Goal: Navigation & Orientation: Find specific page/section

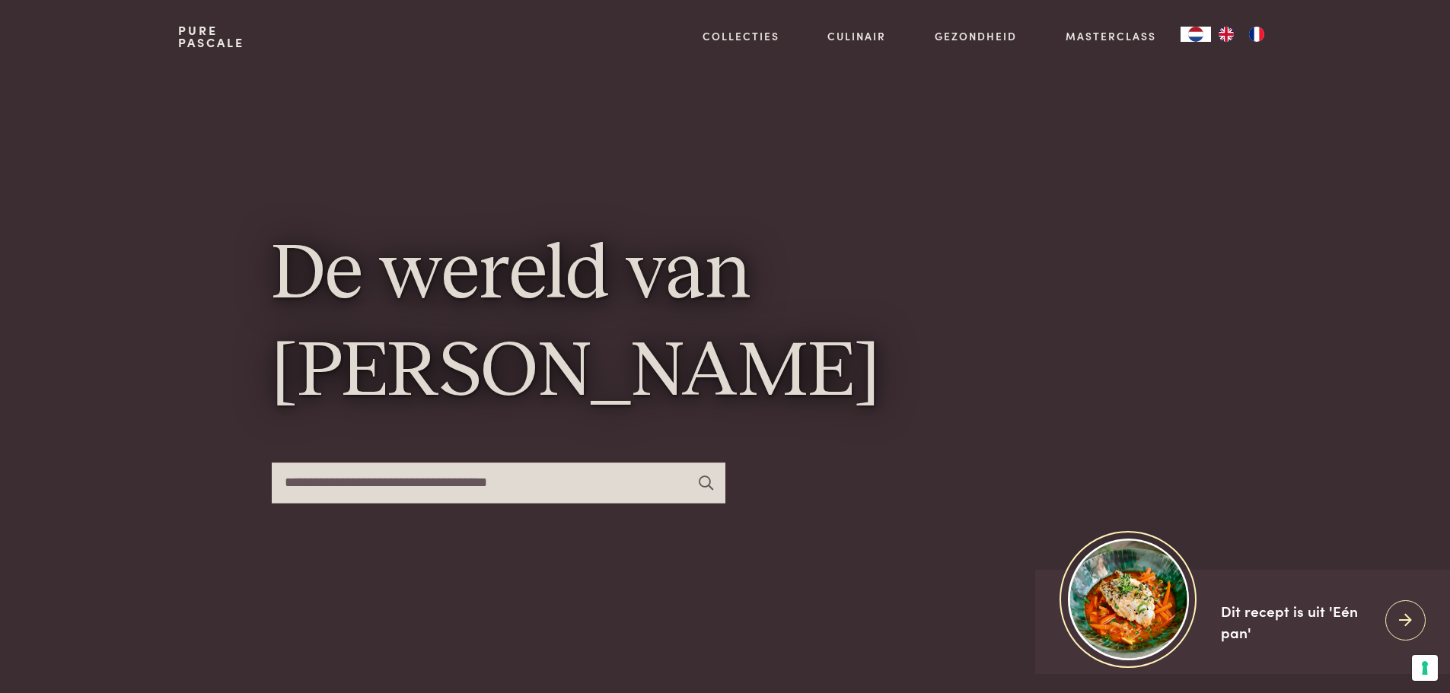
click at [1194, 38] on img "NL" at bounding box center [1195, 34] width 18 height 15
click at [1260, 33] on img "FR" at bounding box center [1256, 34] width 18 height 15
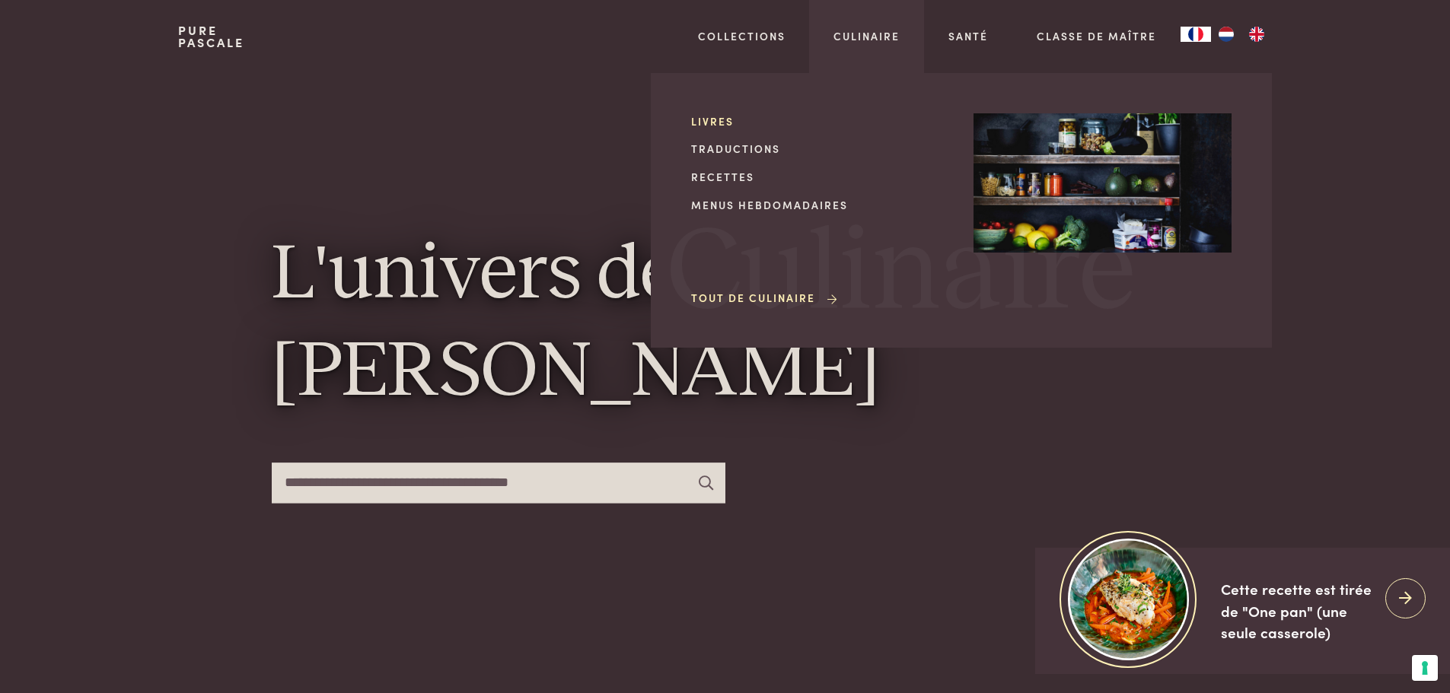
click at [706, 122] on link "Livres" at bounding box center [820, 121] width 258 height 16
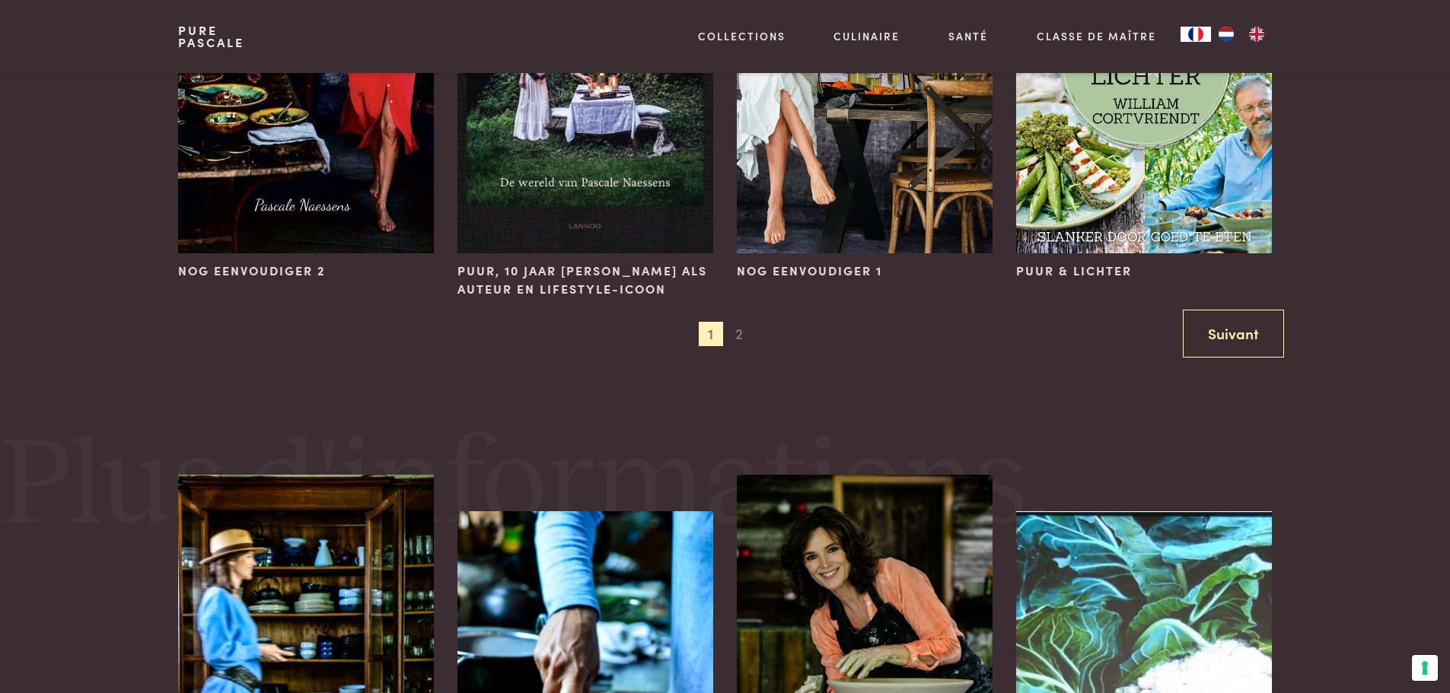
scroll to position [1655, 0]
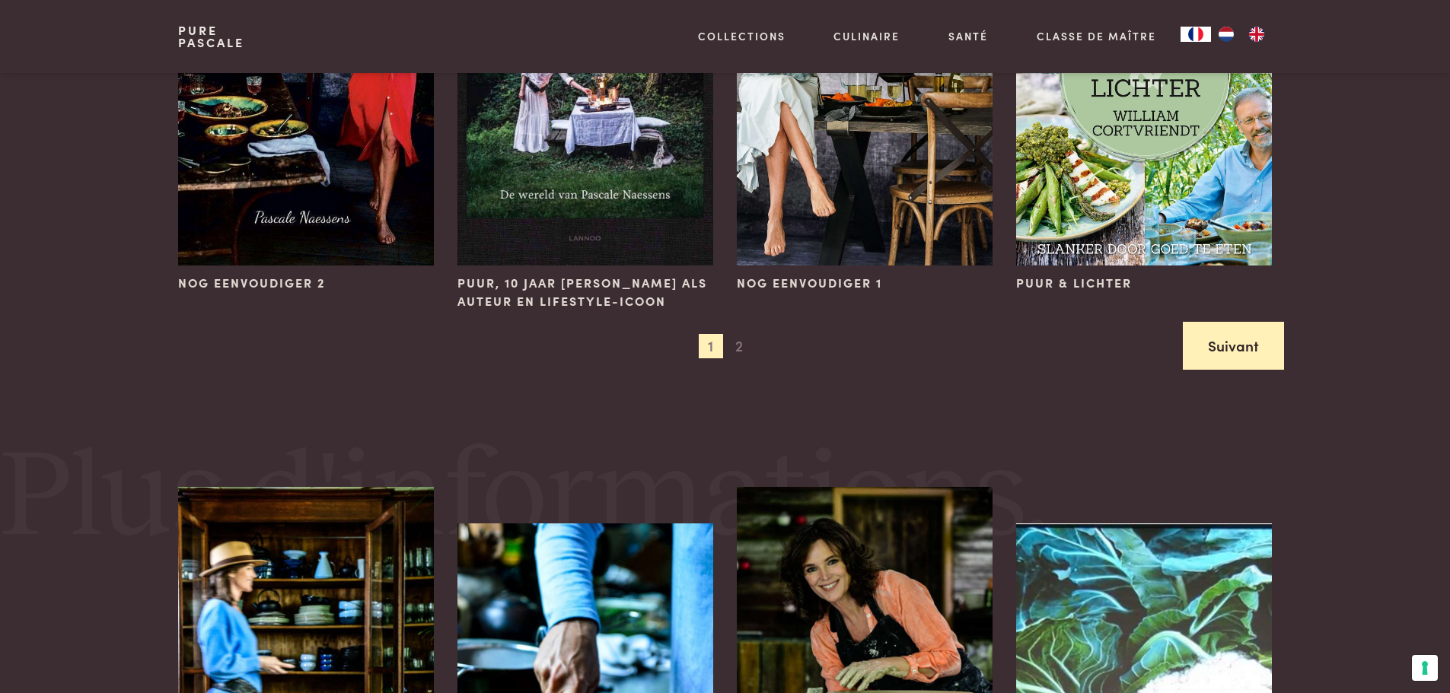
click at [1228, 349] on link "Suivant" at bounding box center [1233, 346] width 101 height 48
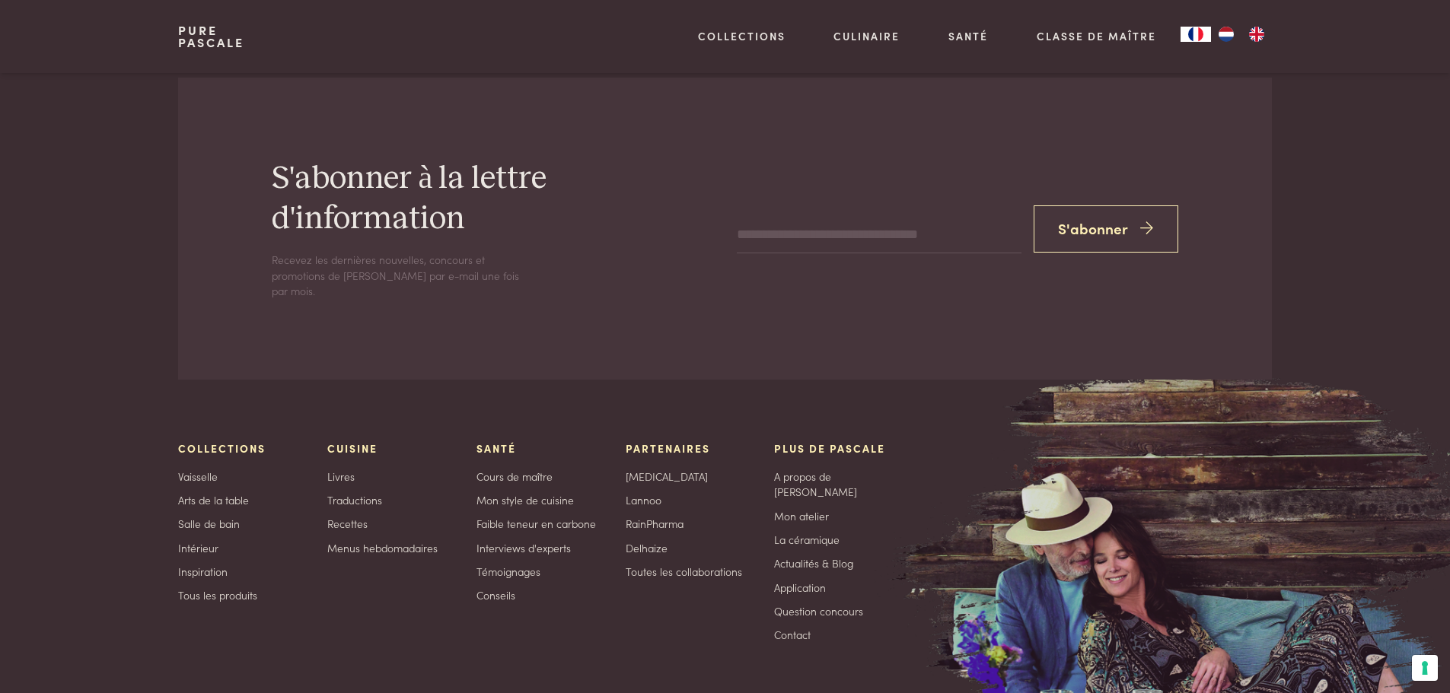
scroll to position [2118, 0]
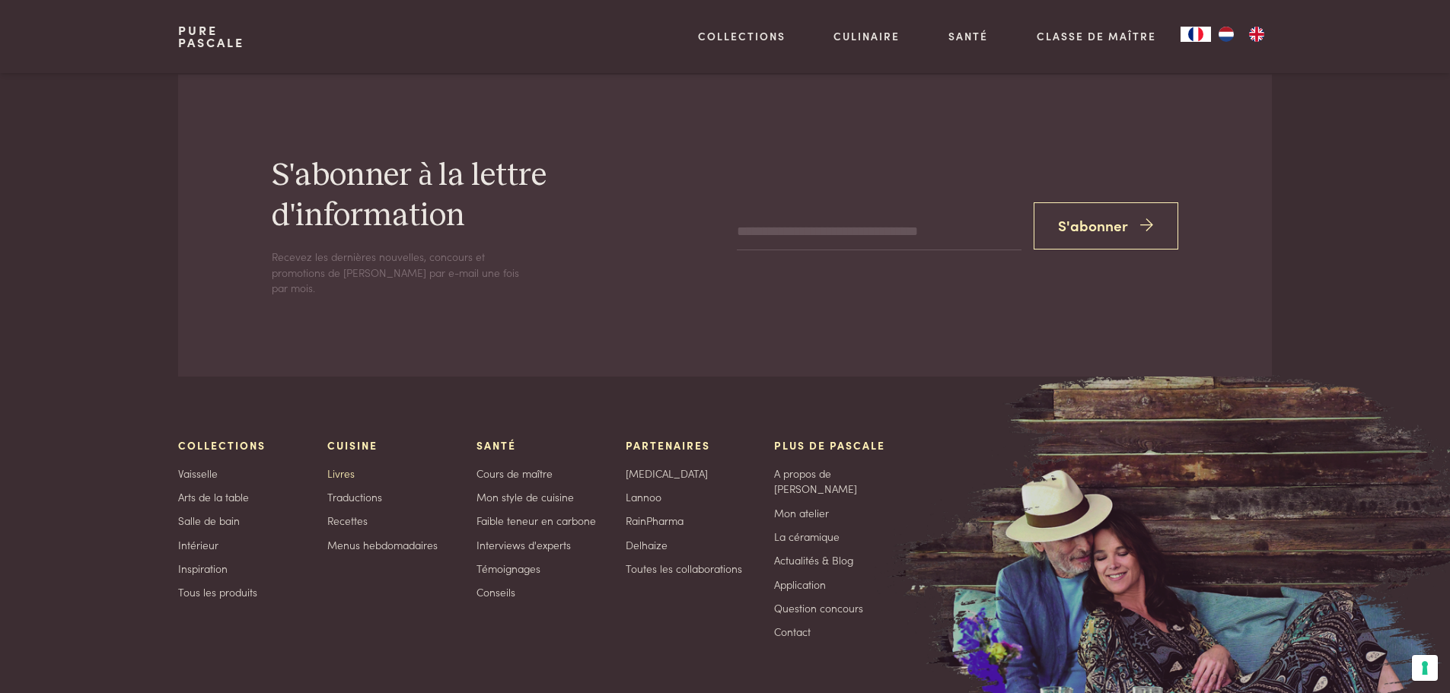
click at [348, 471] on link "Livres" at bounding box center [340, 474] width 27 height 16
